Goal: Transaction & Acquisition: Purchase product/service

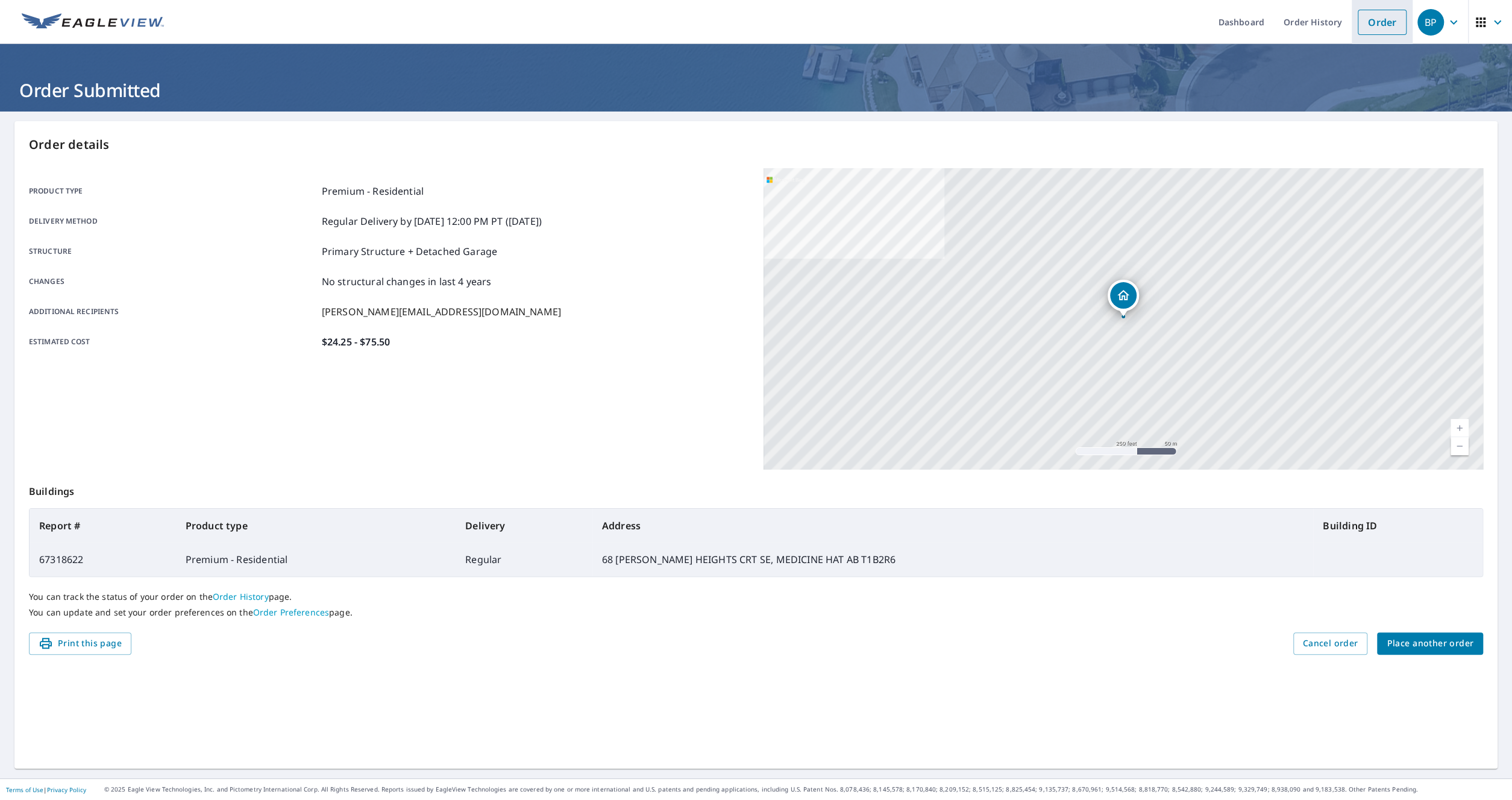
click at [1376, 18] on link "Order" at bounding box center [1383, 22] width 49 height 25
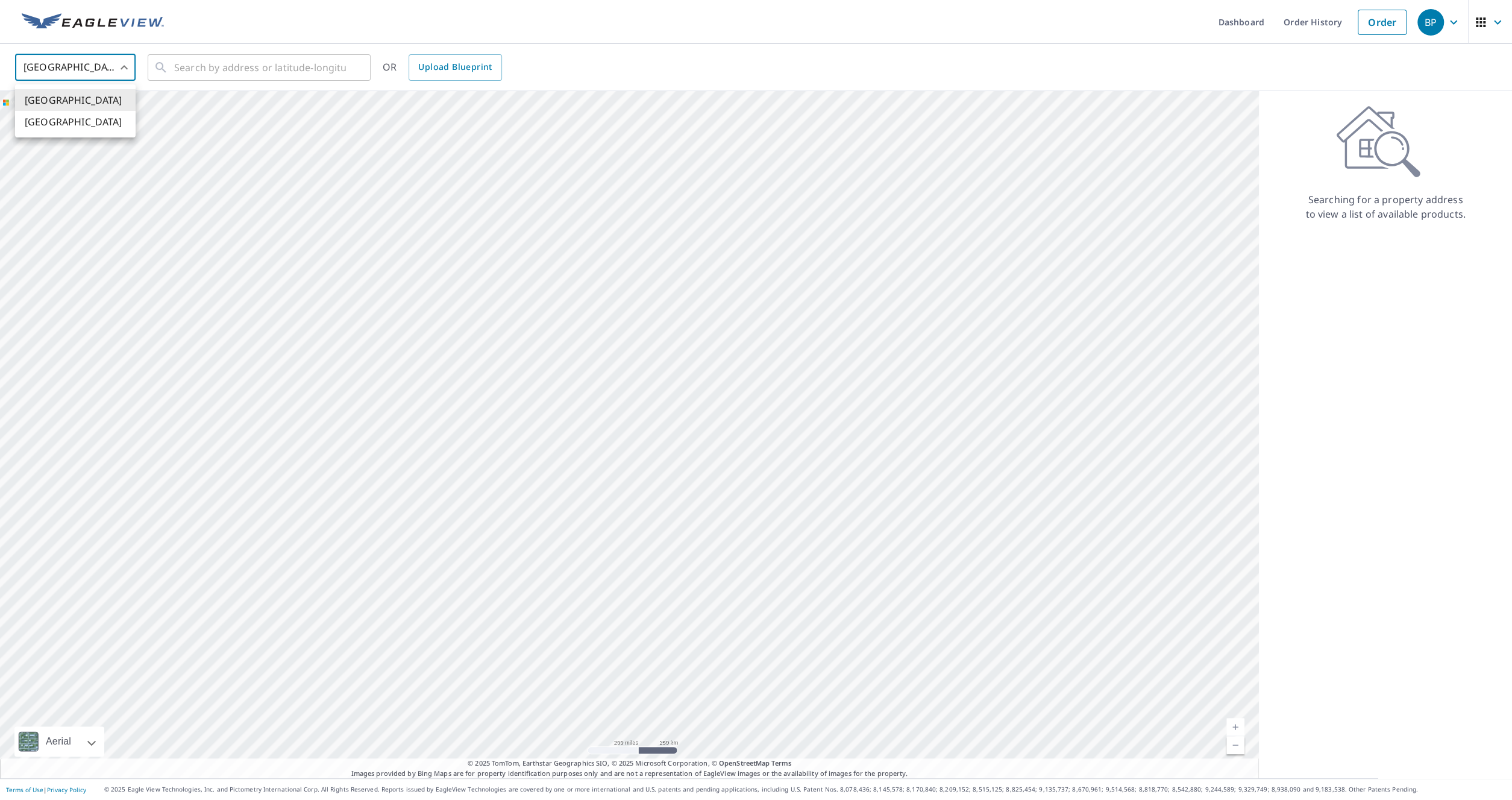
click at [109, 67] on body "BP BP Dashboard Order History Order BP United States US ​ ​ OR Upload Blueprint…" at bounding box center [756, 400] width 1512 height 800
click at [76, 115] on li "[GEOGRAPHIC_DATA]" at bounding box center [75, 121] width 121 height 21
type input "CA"
click at [75, 119] on div at bounding box center [629, 435] width 1259 height 687
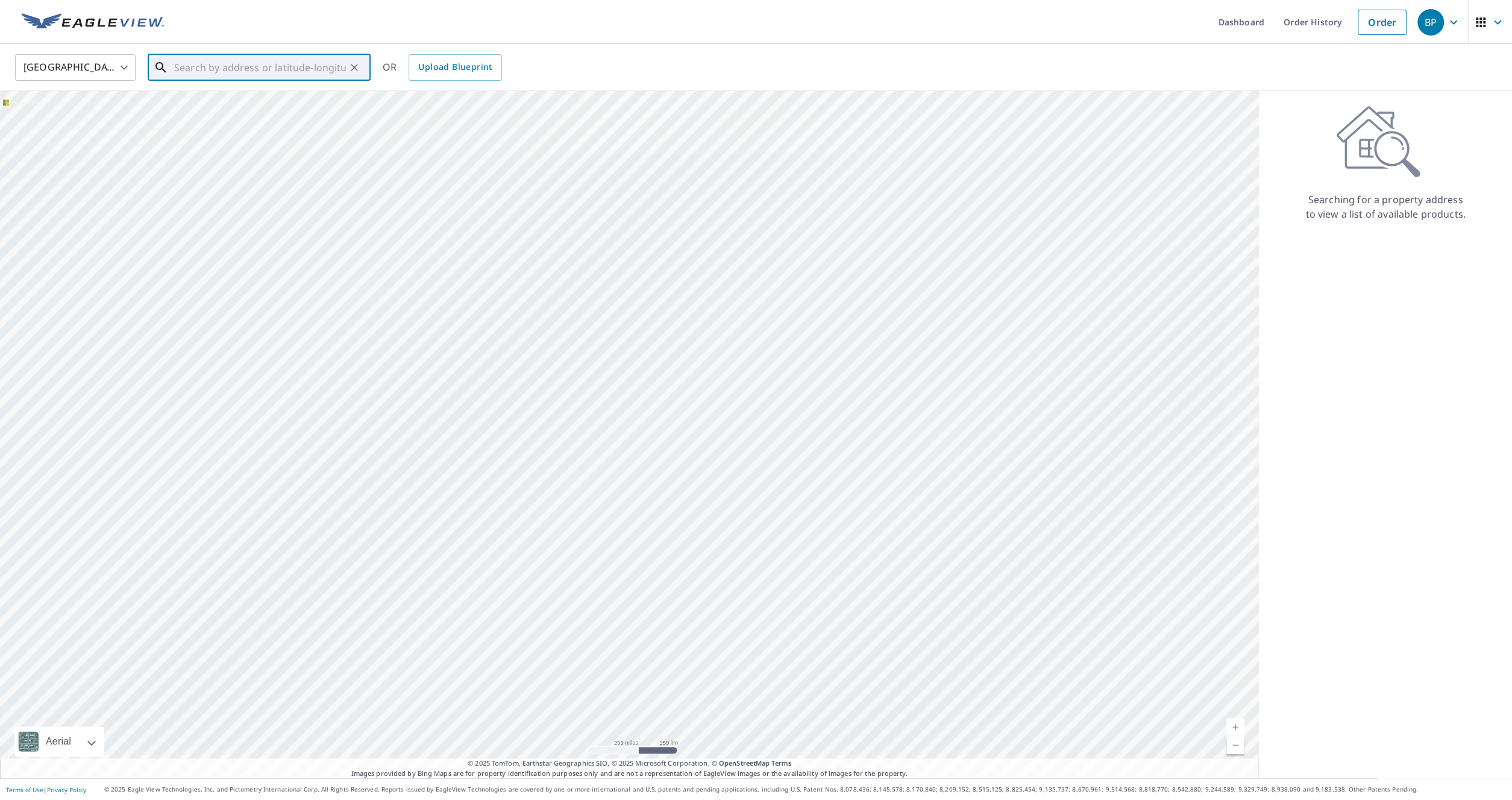
click at [202, 67] on input "text" at bounding box center [260, 67] width 172 height 34
click at [241, 104] on span "[STREET_ADDRESS][PERSON_NAME]" at bounding box center [267, 102] width 190 height 14
type input "[STREET_ADDRESS][PERSON_NAME]"
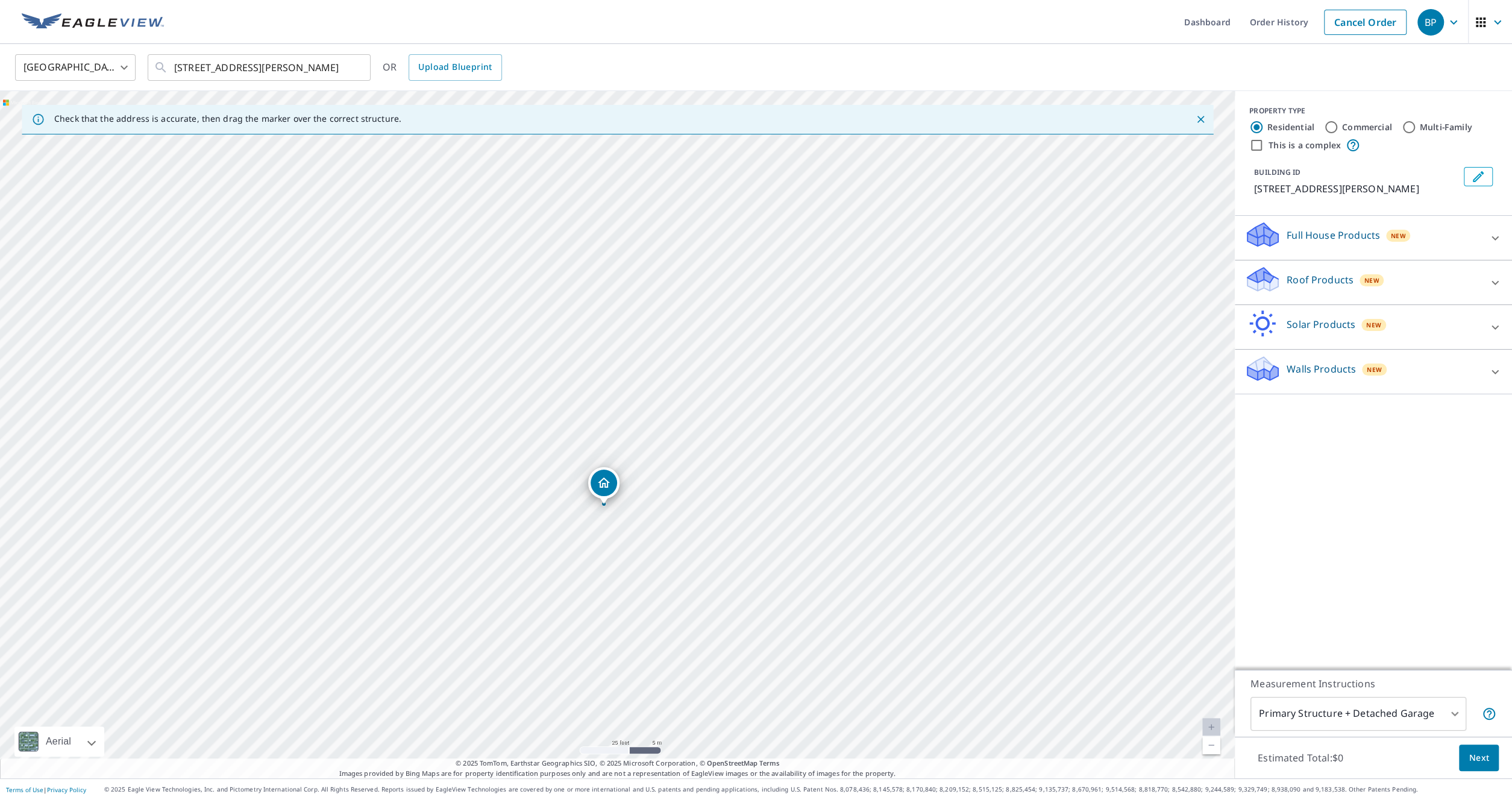
drag, startPoint x: 616, startPoint y: 418, endPoint x: 601, endPoint y: 489, distance: 72.6
click at [601, 489] on div "[STREET_ADDRESS][PERSON_NAME]" at bounding box center [617, 435] width 1235 height 687
click at [1331, 128] on input "Commercial" at bounding box center [1331, 127] width 14 height 14
radio input "true"
type input "4"
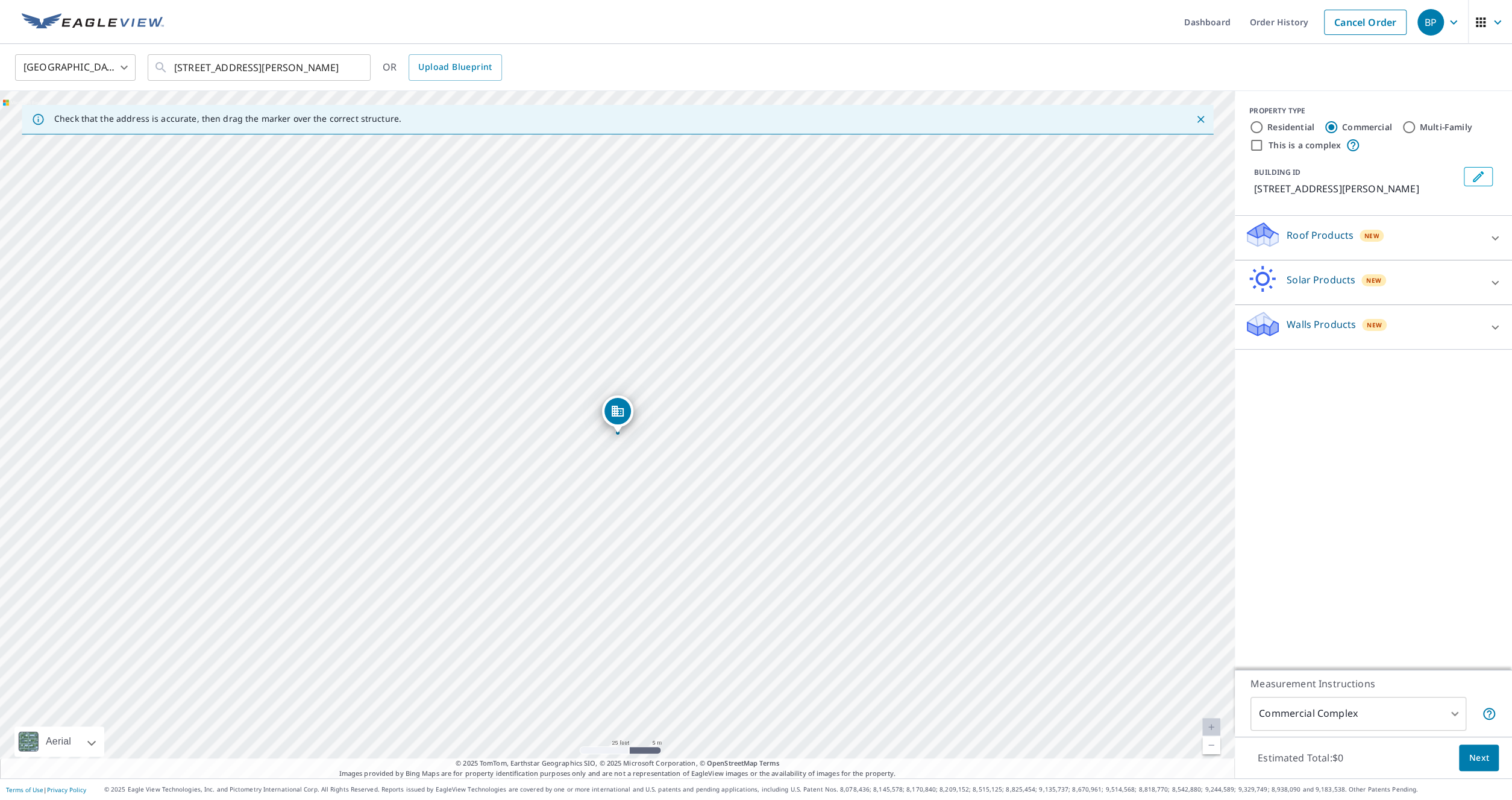
click at [1322, 239] on p "Roof Products" at bounding box center [1320, 235] width 67 height 14
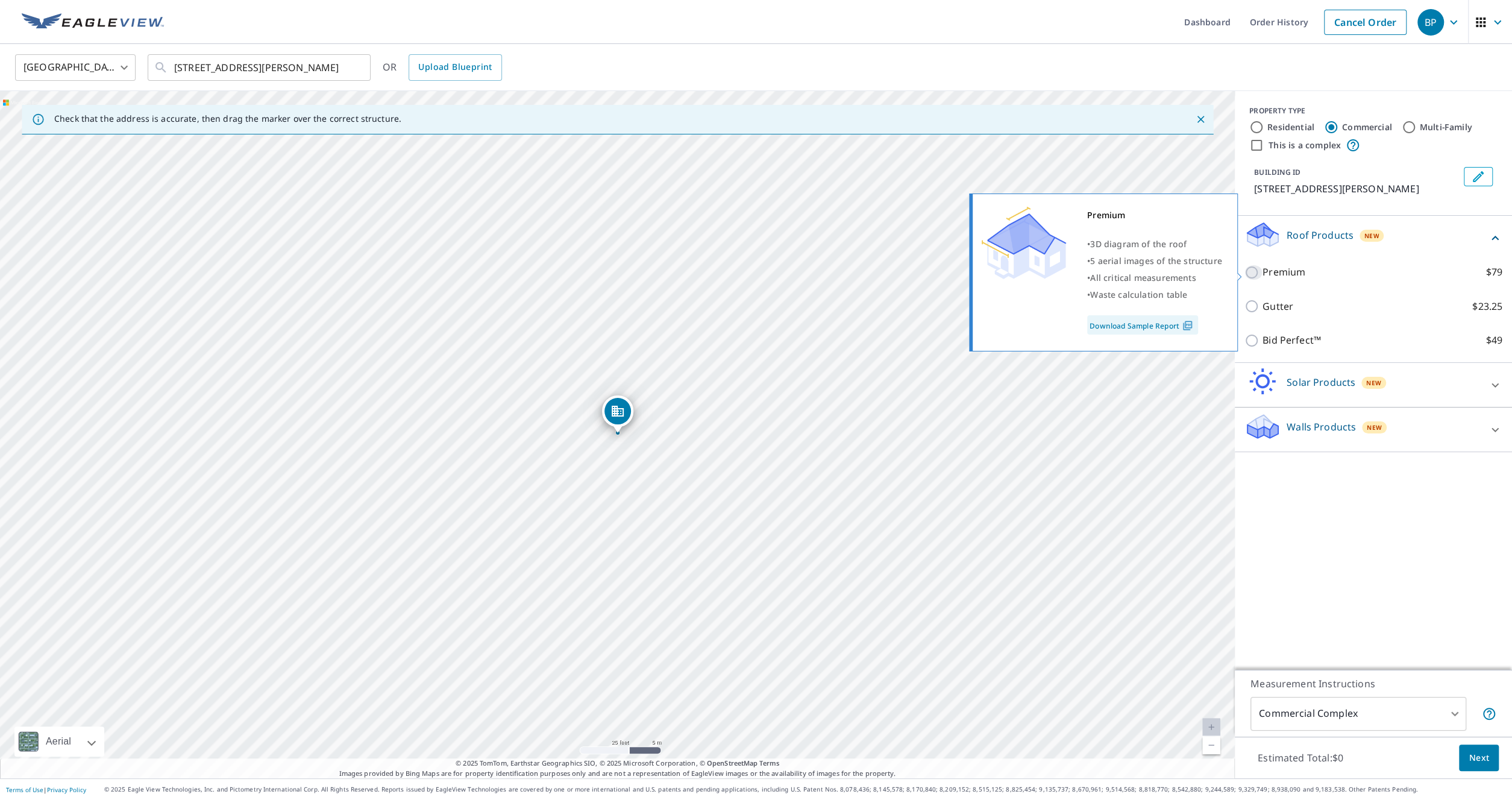
click at [1249, 272] on input "Premium $79" at bounding box center [1253, 272] width 18 height 14
checkbox input "true"
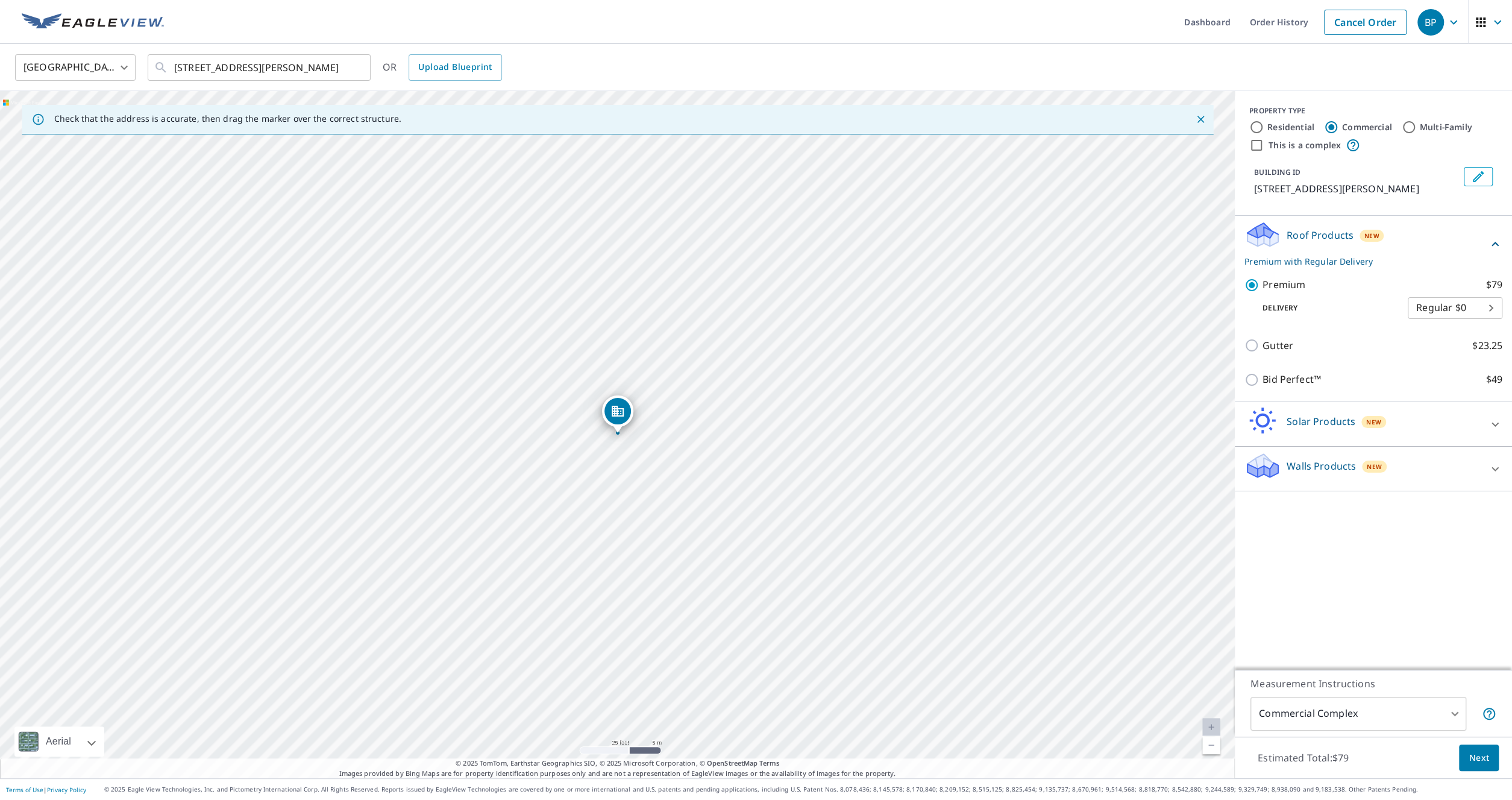
click at [1473, 758] on span "Next" at bounding box center [1479, 758] width 21 height 15
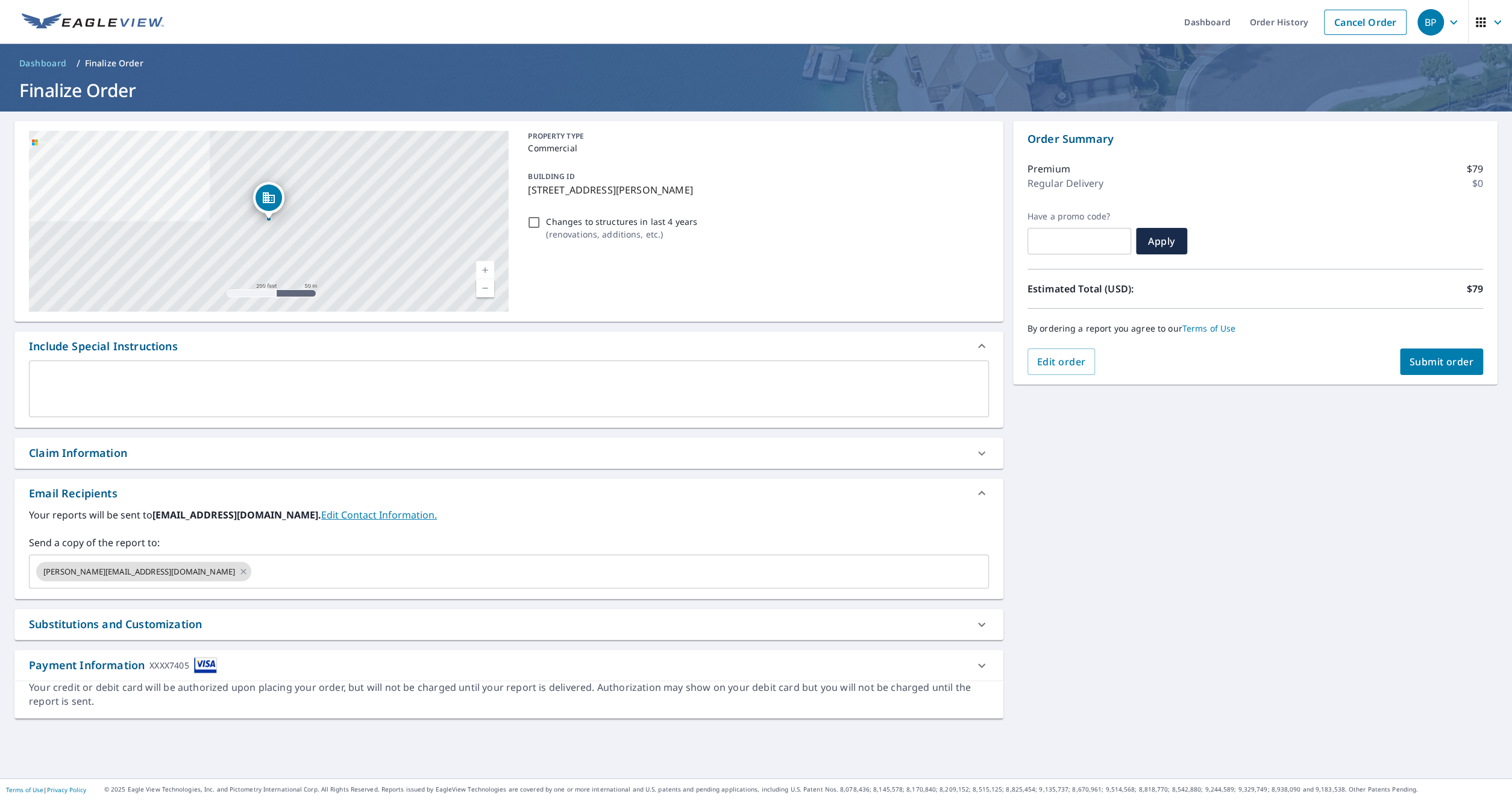
click at [211, 617] on div "Substitutions and Customization" at bounding box center [497, 625] width 938 height 17
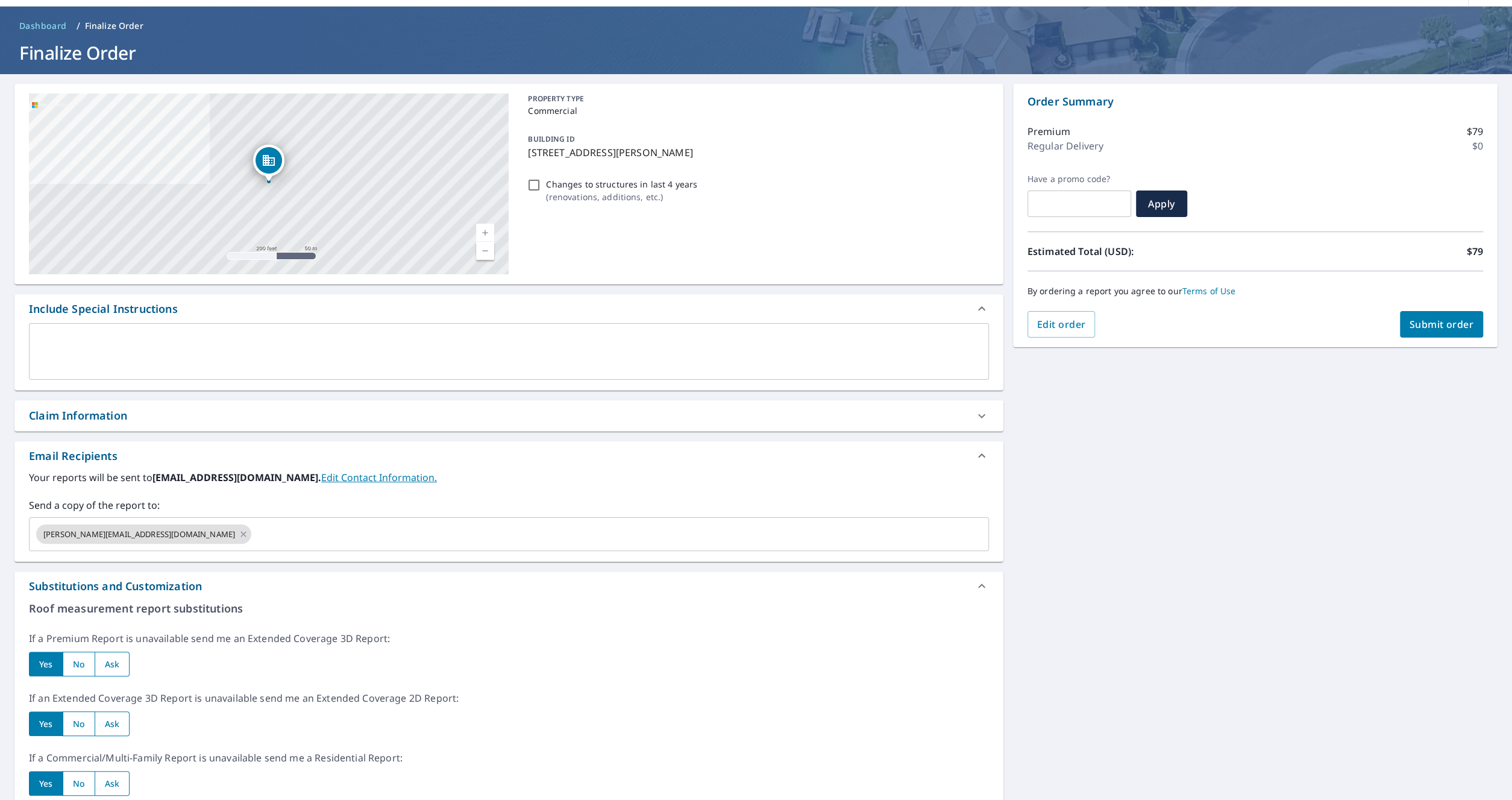
scroll to position [239, 0]
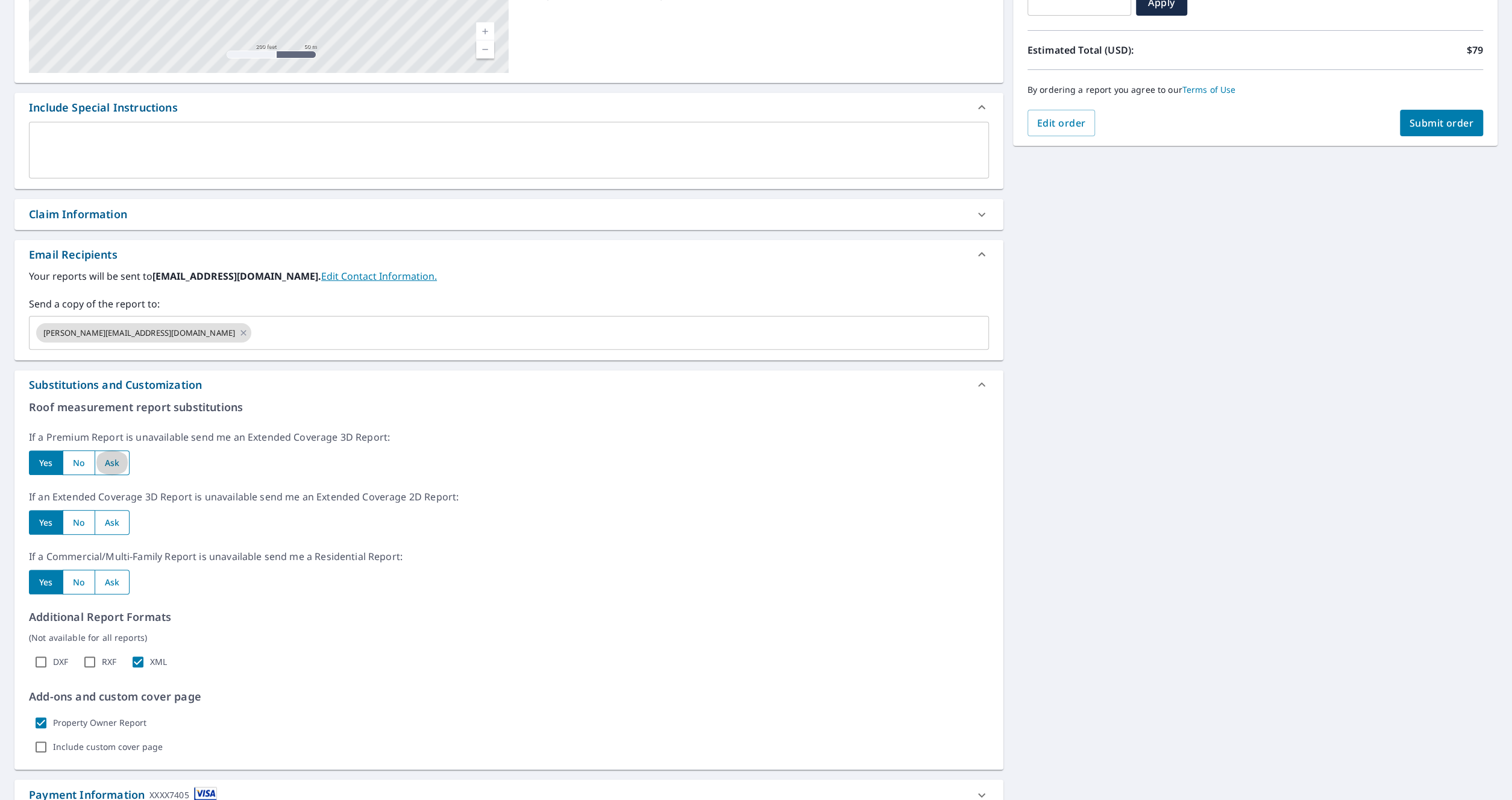
click at [110, 467] on input "radio" at bounding box center [112, 463] width 36 height 25
radio input "true"
click at [113, 514] on input "radio" at bounding box center [112, 522] width 36 height 25
radio input "true"
click at [110, 578] on input "radio" at bounding box center [112, 582] width 36 height 25
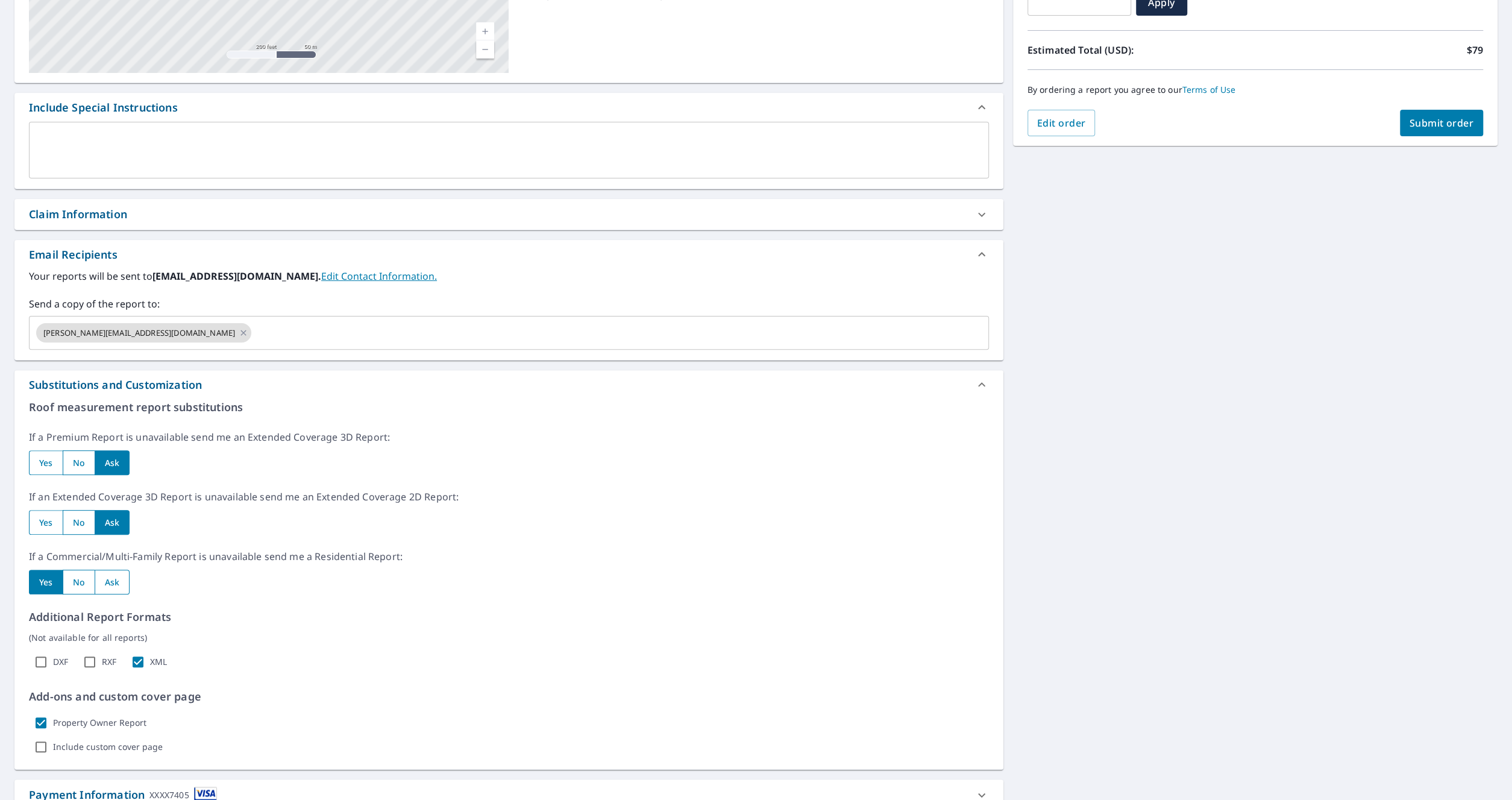
radio input "true"
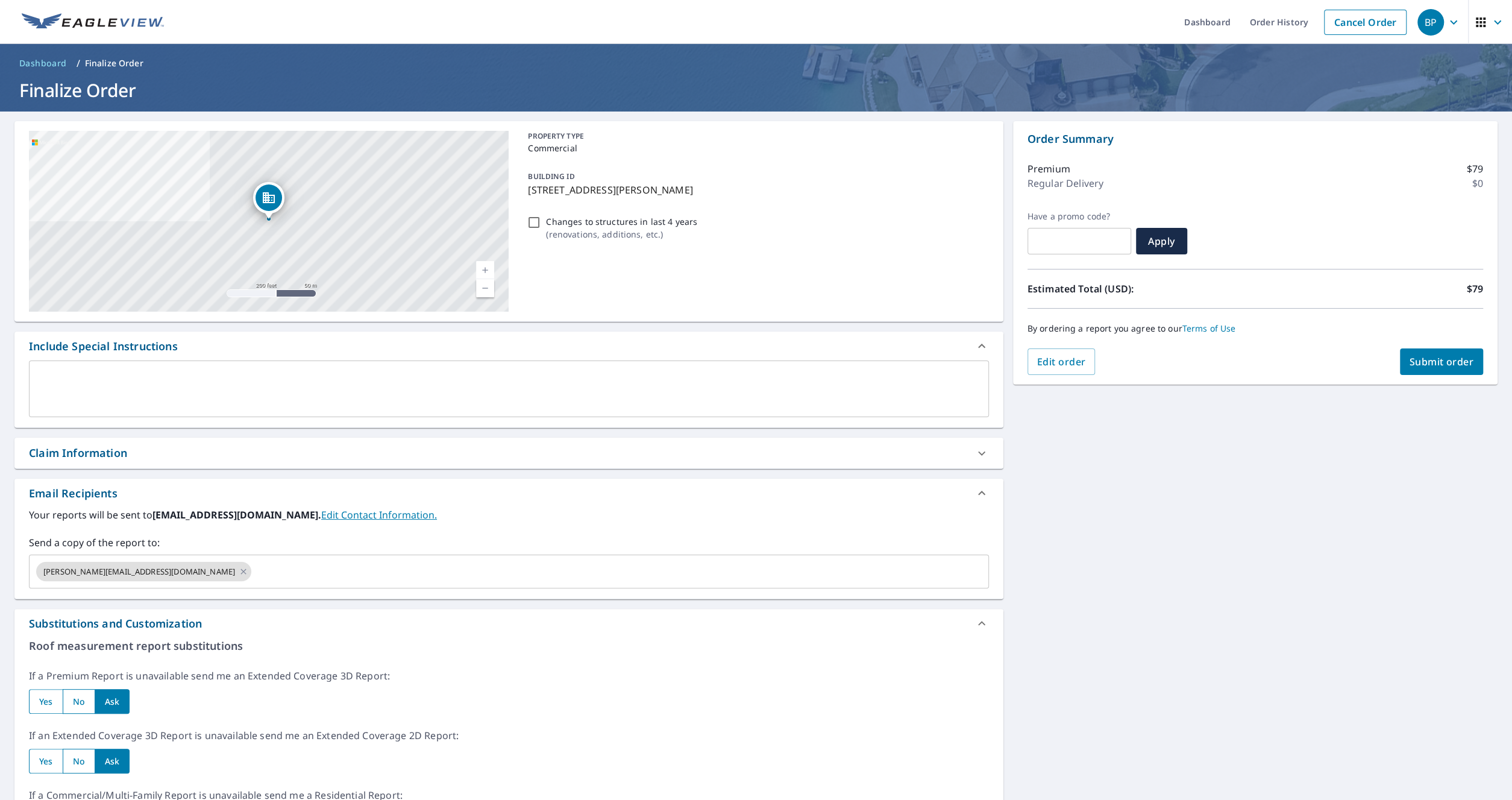
click at [1410, 364] on span "Submit order" at bounding box center [1441, 362] width 64 height 13
